Goal: Check status: Check status

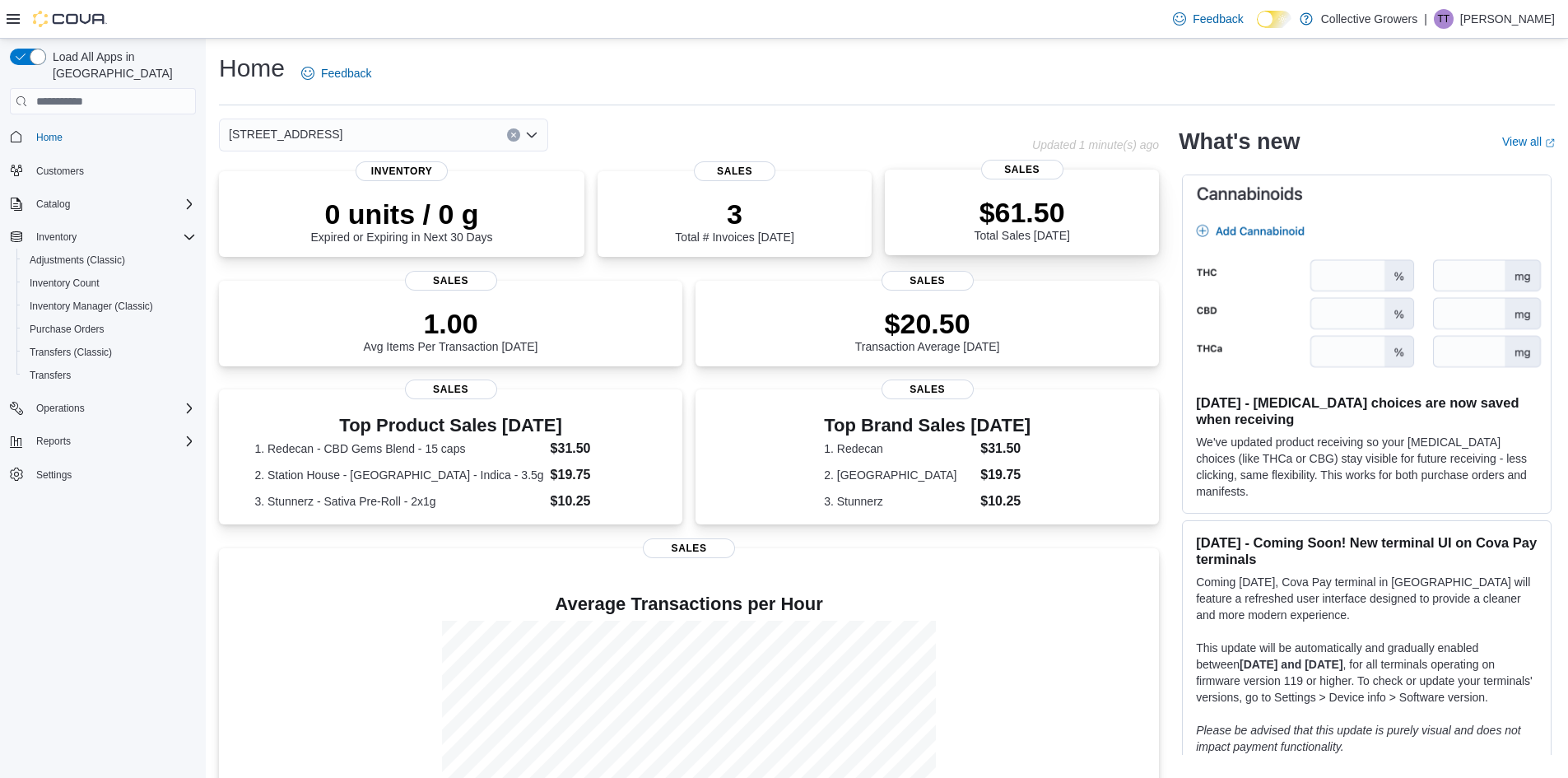
click at [1034, 239] on div "$61.50 Total Sales Today" at bounding box center [1020, 219] width 95 height 46
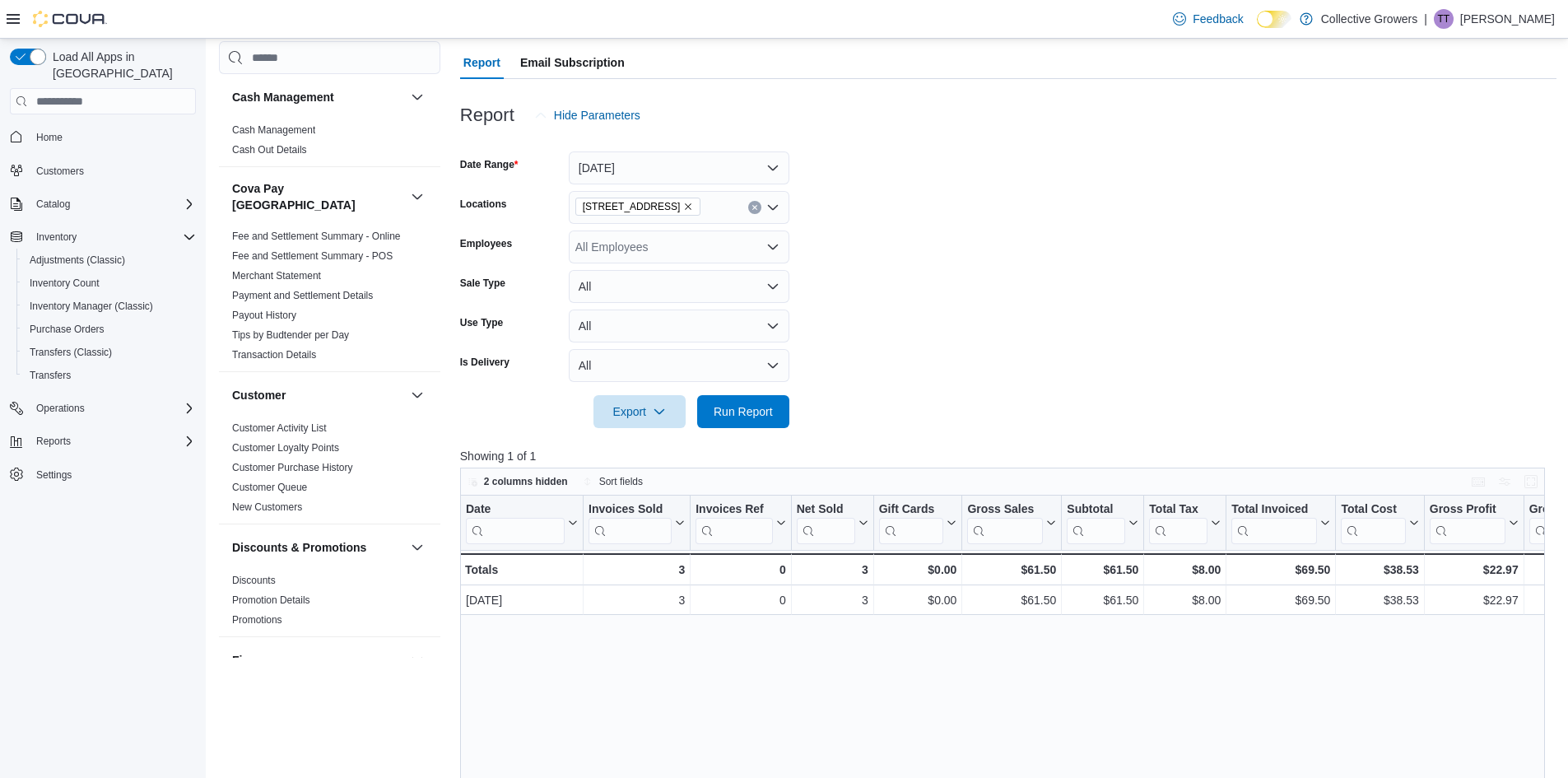
scroll to position [143, 0]
click at [716, 161] on button "Today" at bounding box center [679, 167] width 220 height 33
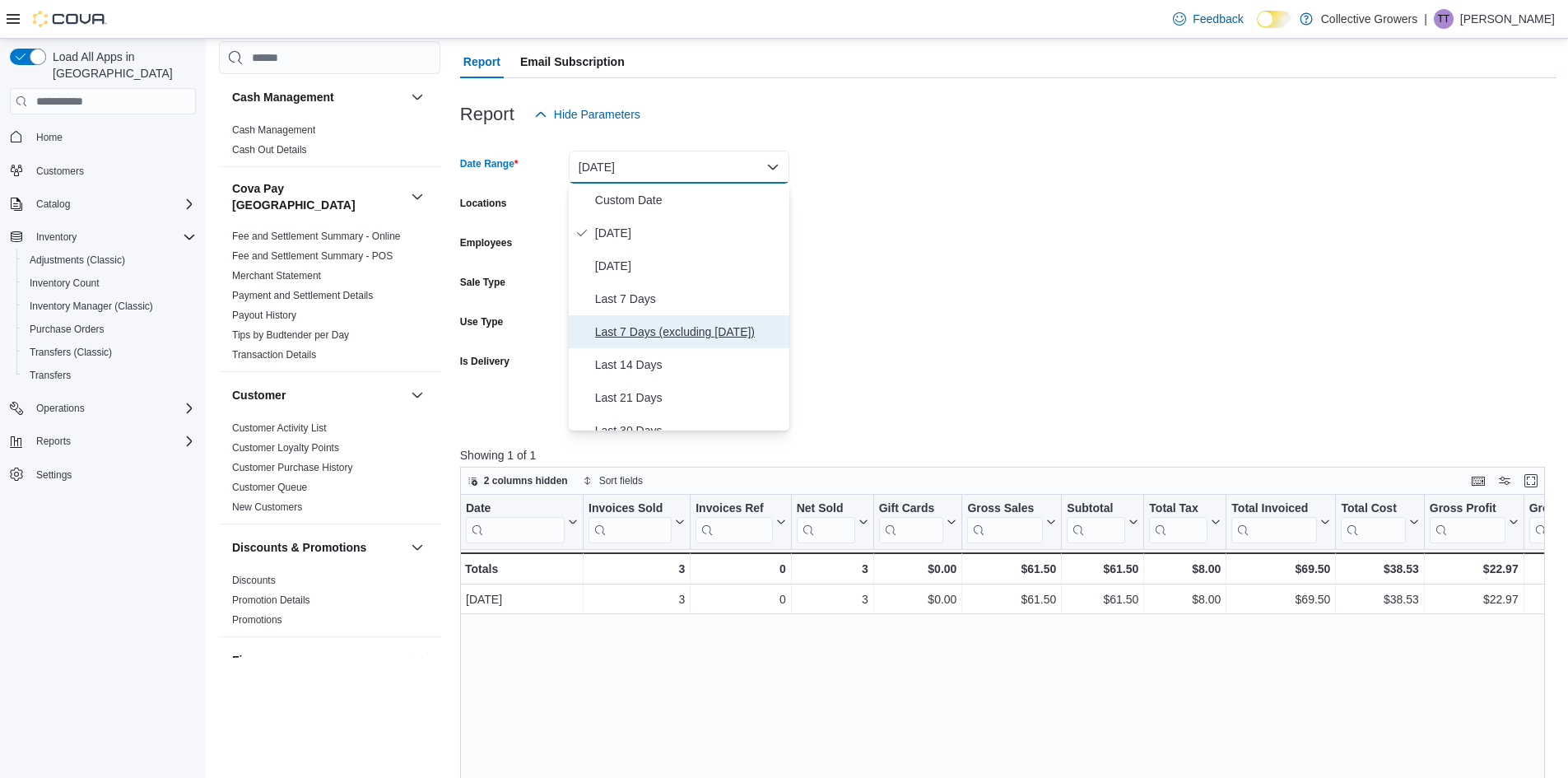
click at [697, 324] on span "Last 7 Days (excluding today)" at bounding box center [688, 331] width 188 height 19
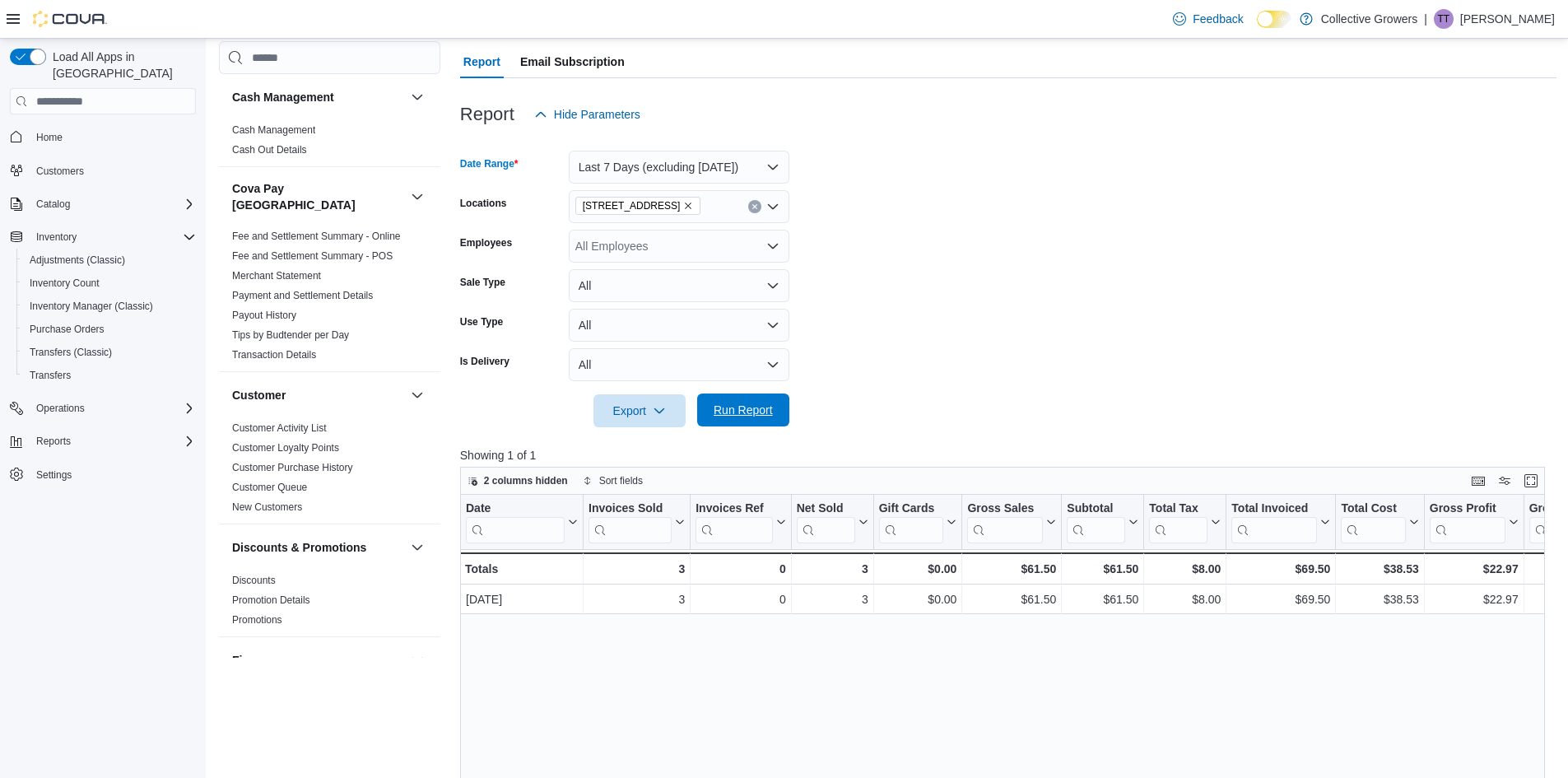
click at [761, 410] on span "Run Report" at bounding box center [743, 410] width 59 height 17
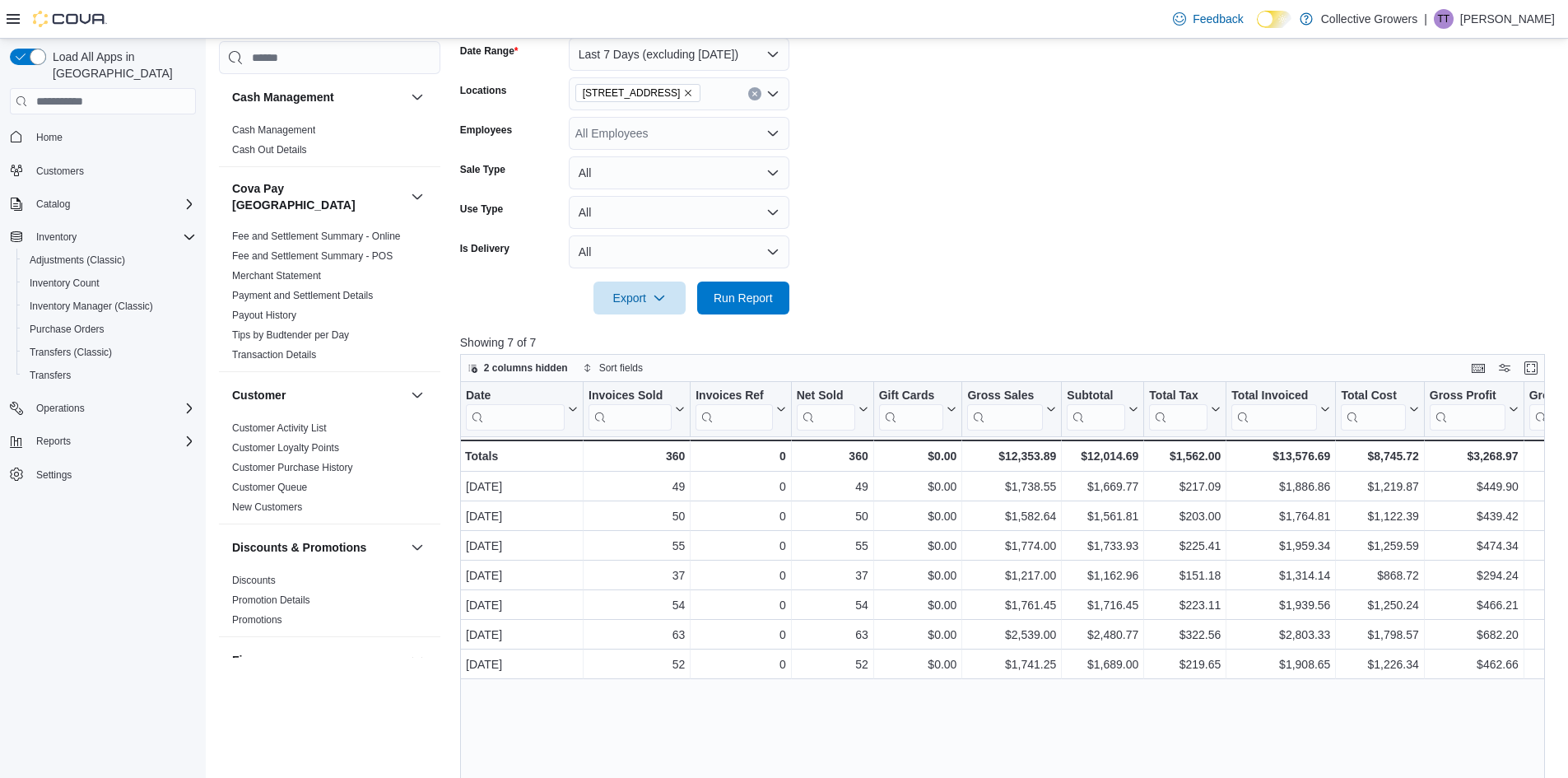
scroll to position [264, 0]
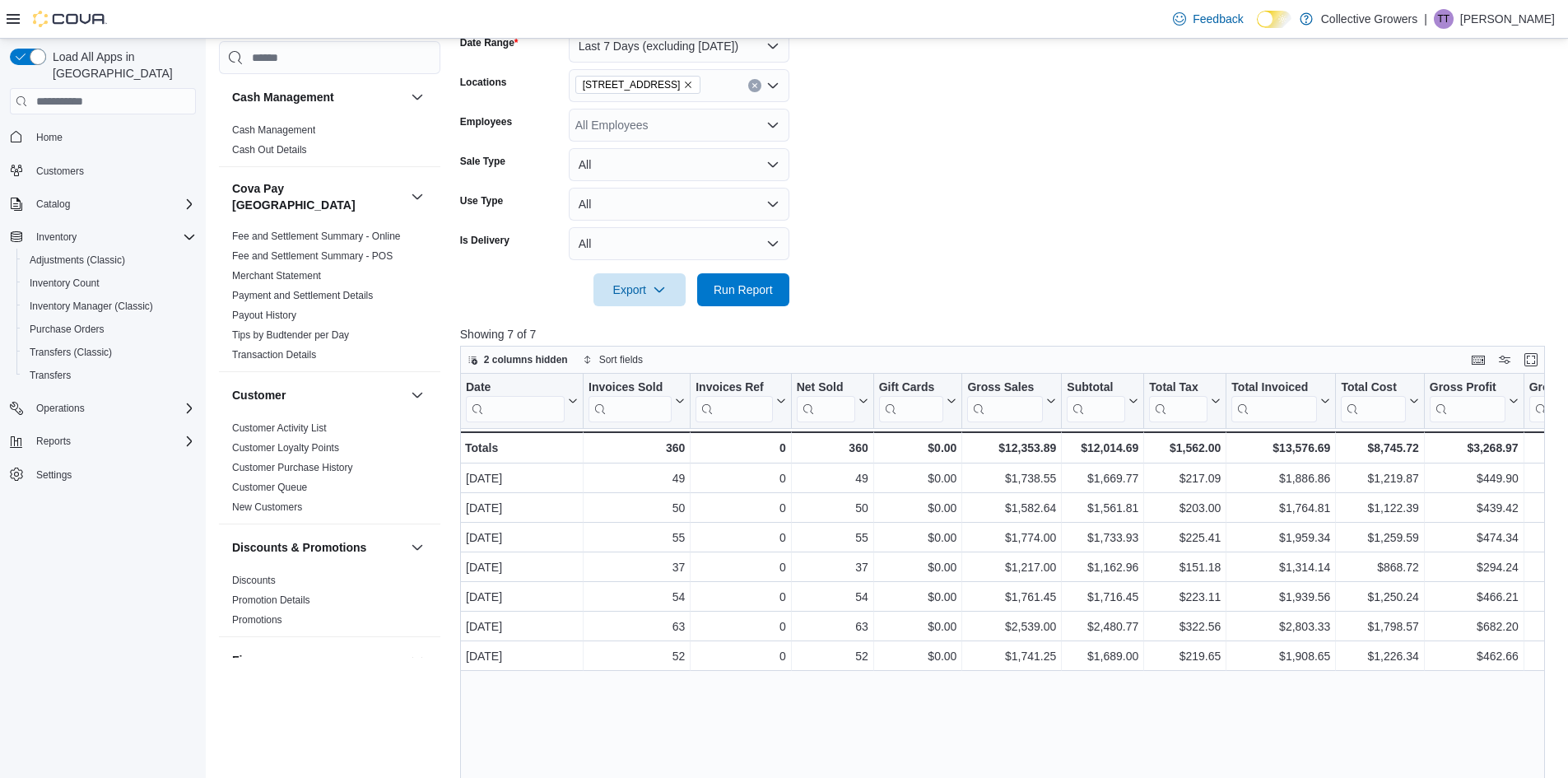
click at [988, 85] on form "Date Range Last 7 Days (excluding today) Locations 534 Montreal Rd. Employees A…" at bounding box center [1008, 158] width 1096 height 296
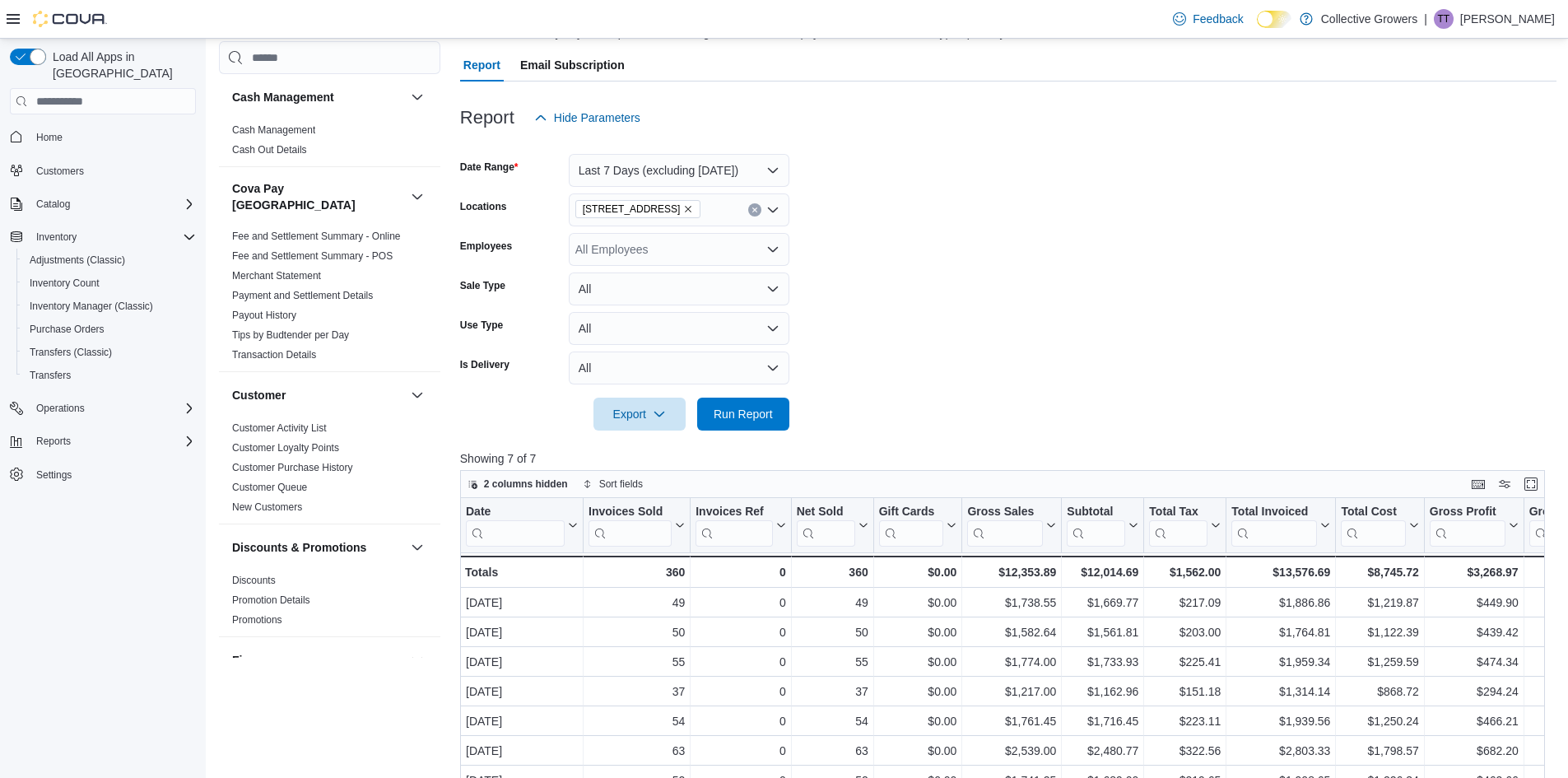
scroll to position [139, 0]
click at [779, 176] on button "Last 7 Days (excluding today)" at bounding box center [679, 171] width 220 height 33
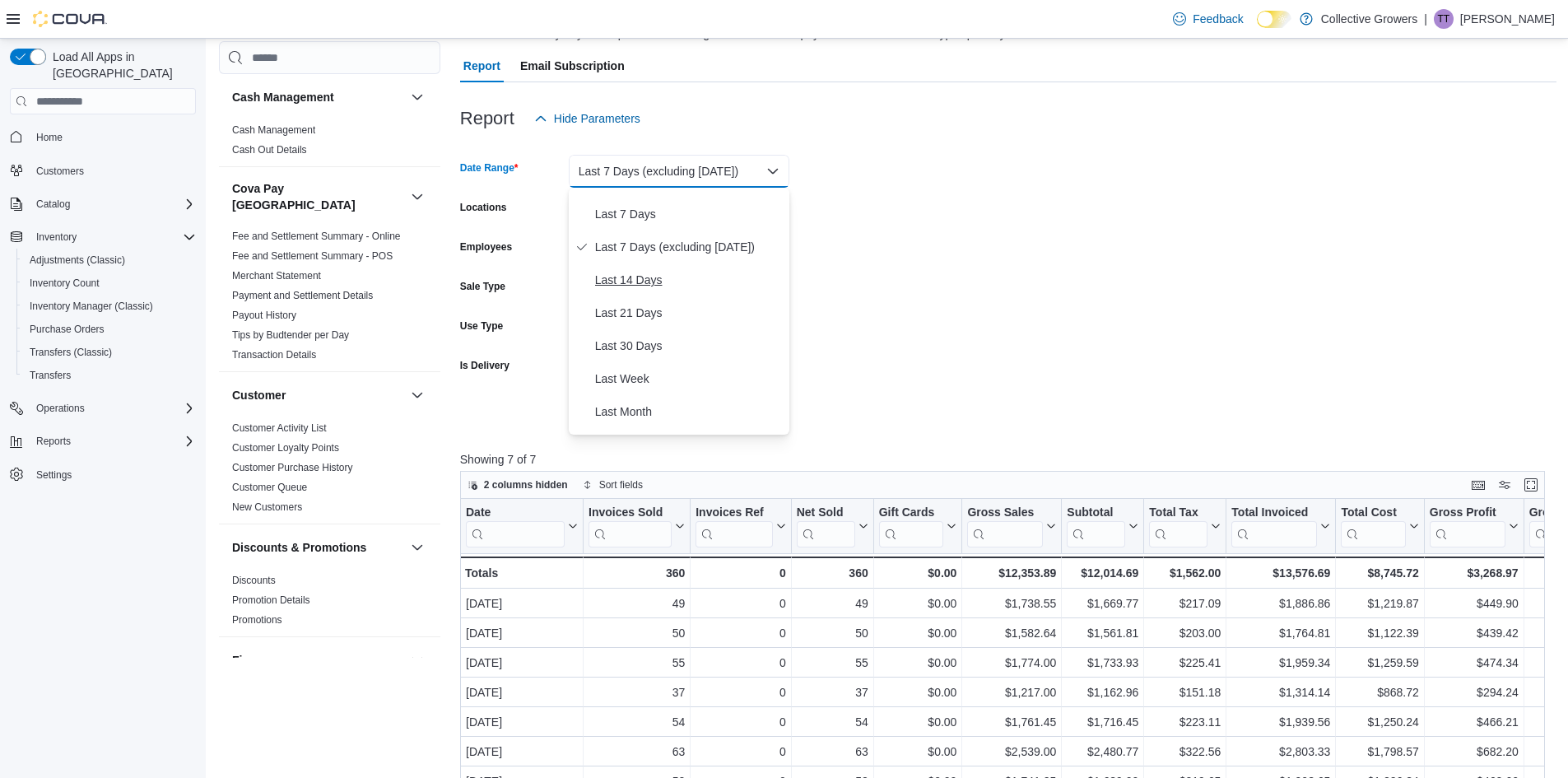
scroll to position [90, 0]
click at [710, 347] on span "Last 30 Days" at bounding box center [688, 344] width 188 height 19
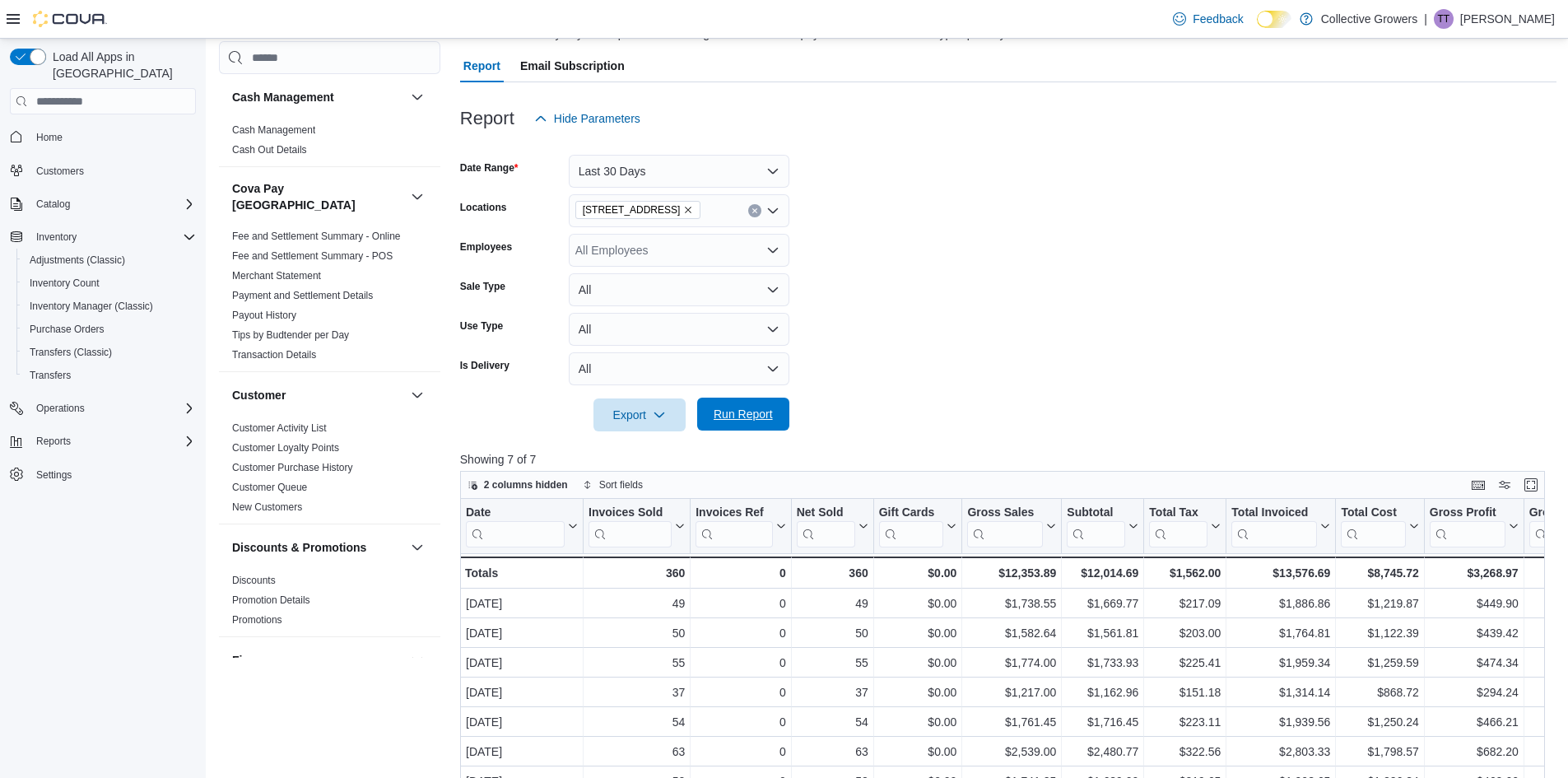
click at [742, 428] on span "Run Report" at bounding box center [743, 414] width 72 height 33
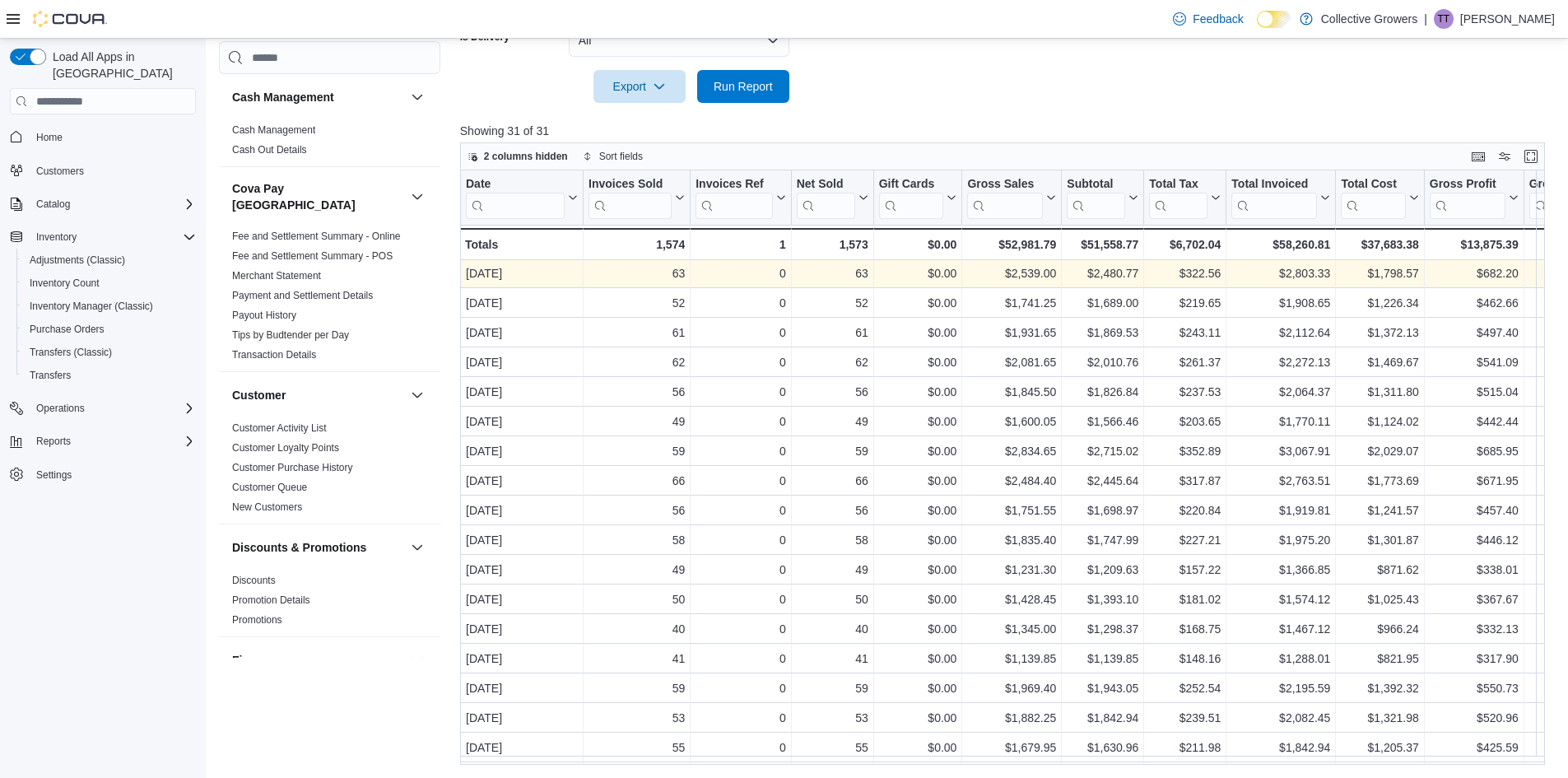
scroll to position [335, 0]
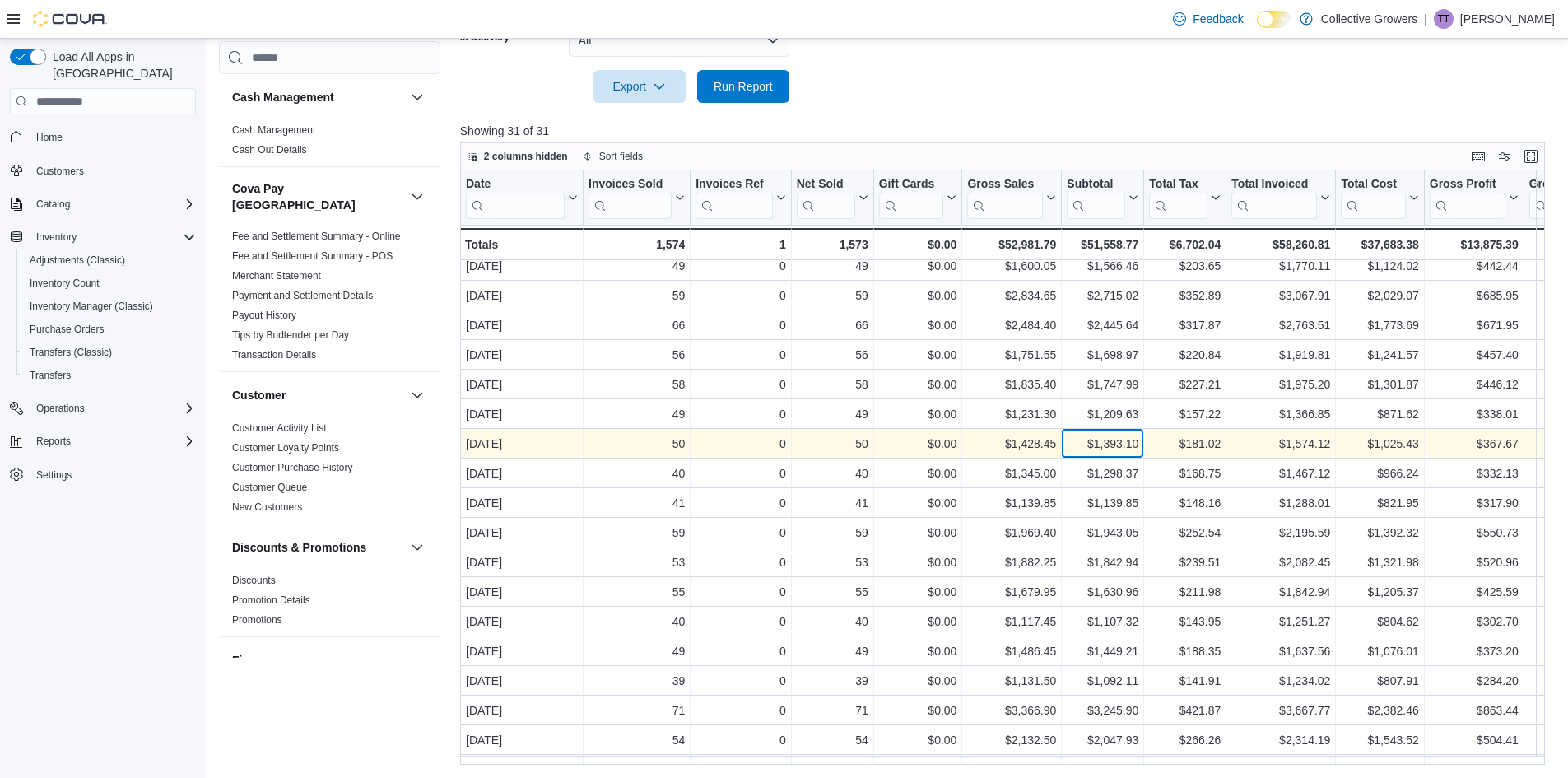
click at [1123, 457] on div "$1,393.10 - Subtotal, column 7, row 18" at bounding box center [1103, 443] width 82 height 29
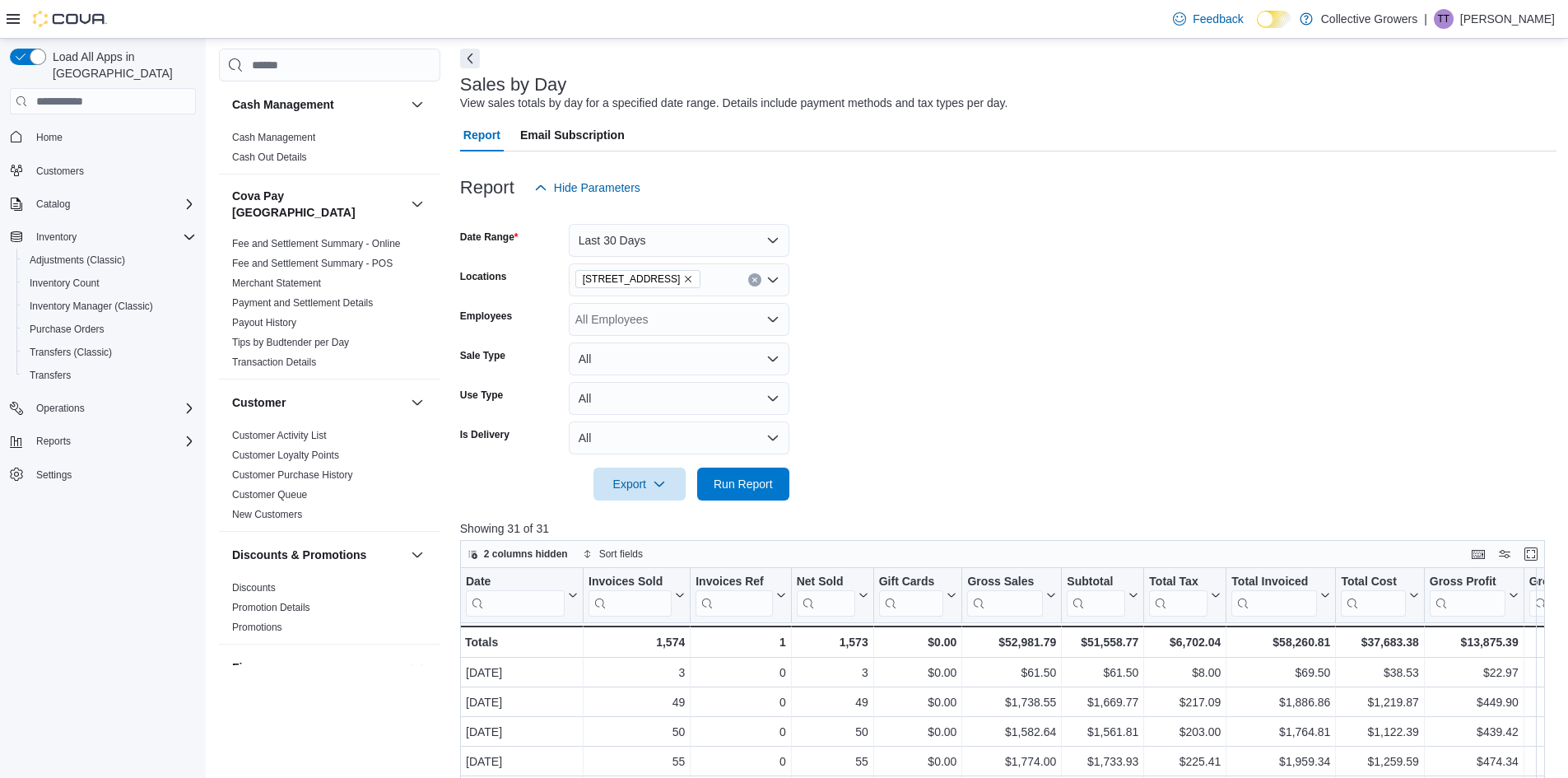
scroll to position [69, 0]
click at [678, 223] on div at bounding box center [1008, 214] width 1096 height 19
click at [678, 226] on button "Last 30 Days" at bounding box center [679, 241] width 220 height 33
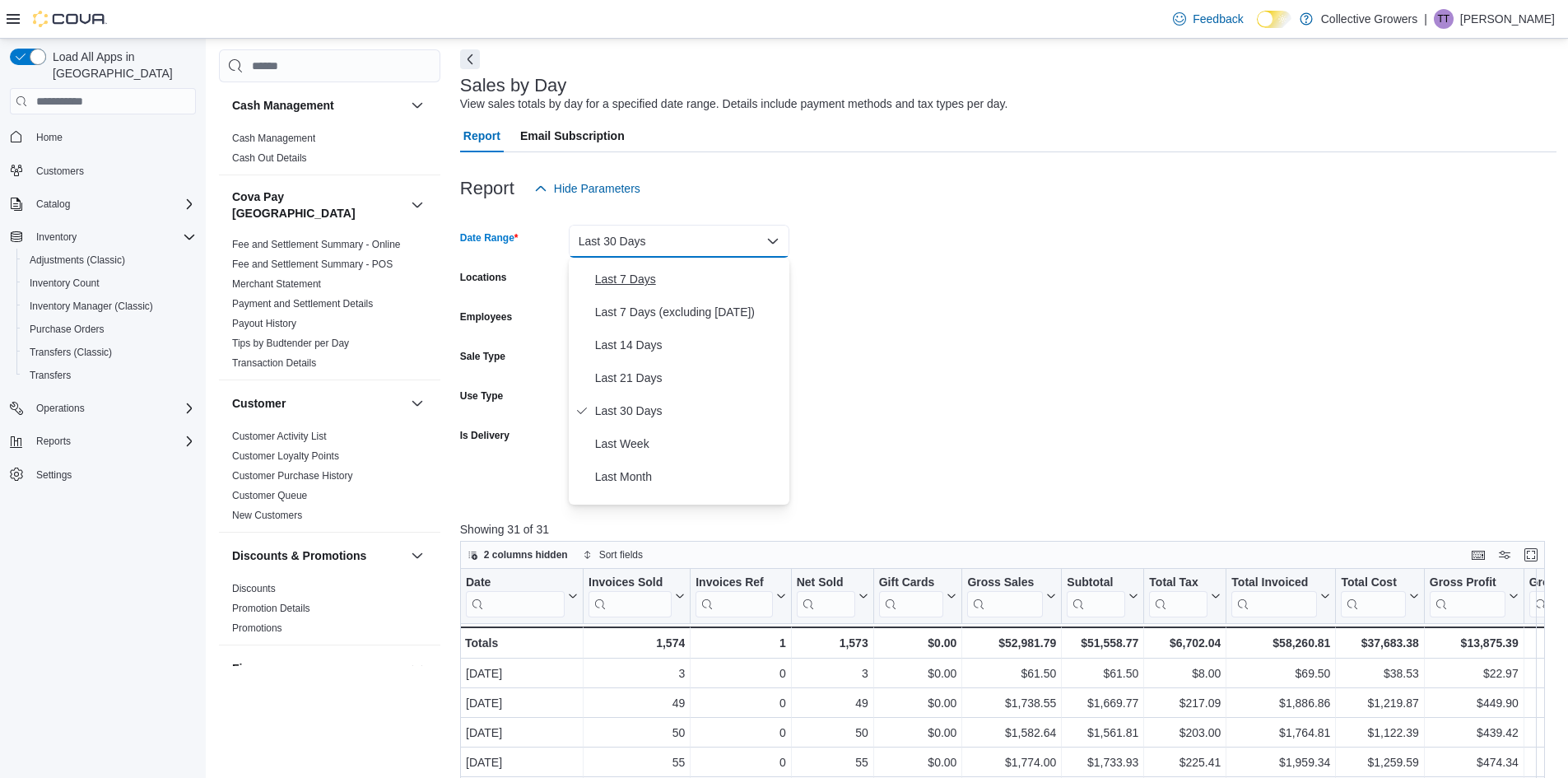
scroll to position [183, 0]
click at [676, 391] on span "Last Month" at bounding box center [688, 387] width 188 height 19
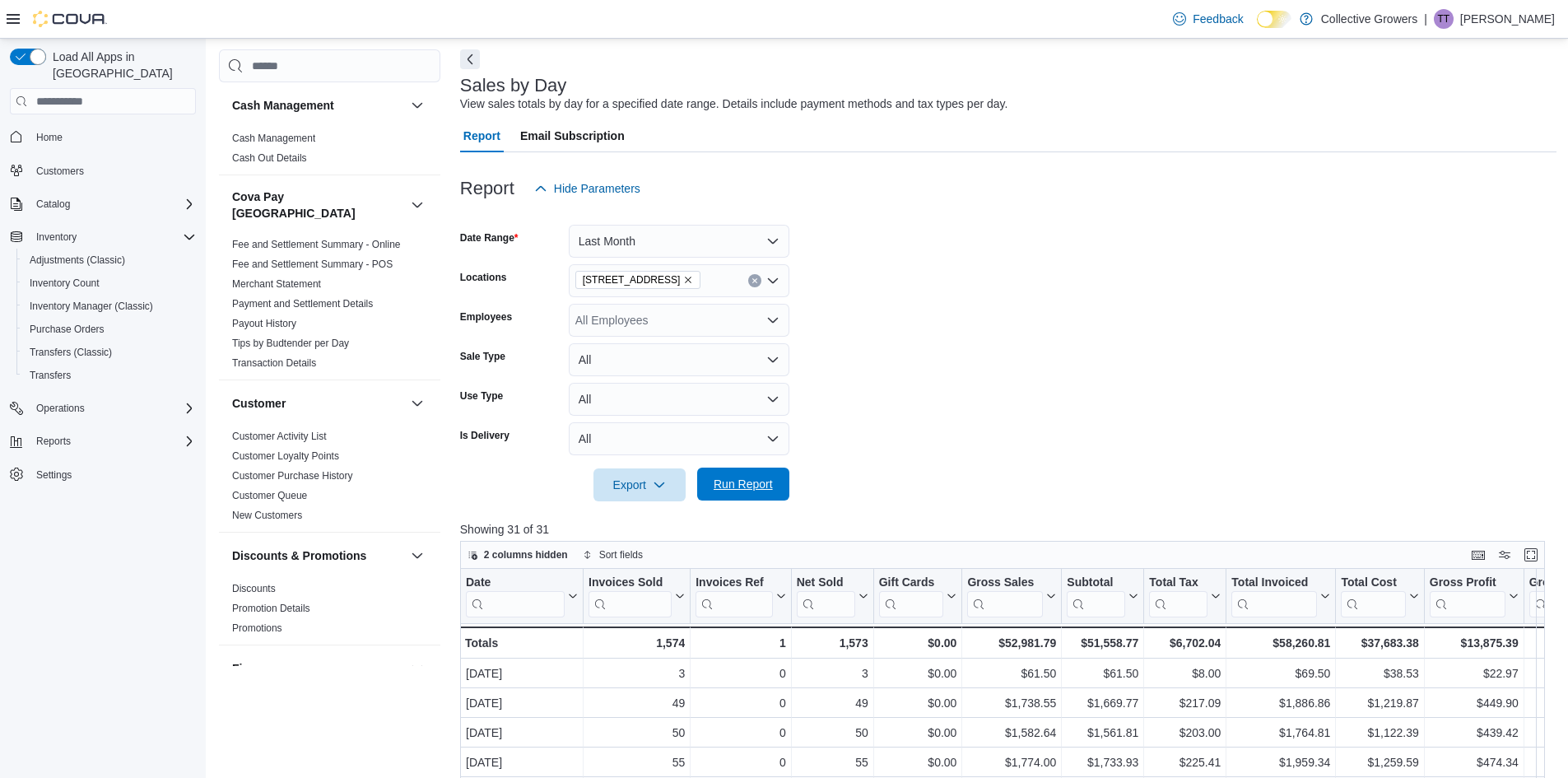
click at [728, 474] on span "Run Report" at bounding box center [743, 484] width 72 height 33
